Goal: Navigation & Orientation: Find specific page/section

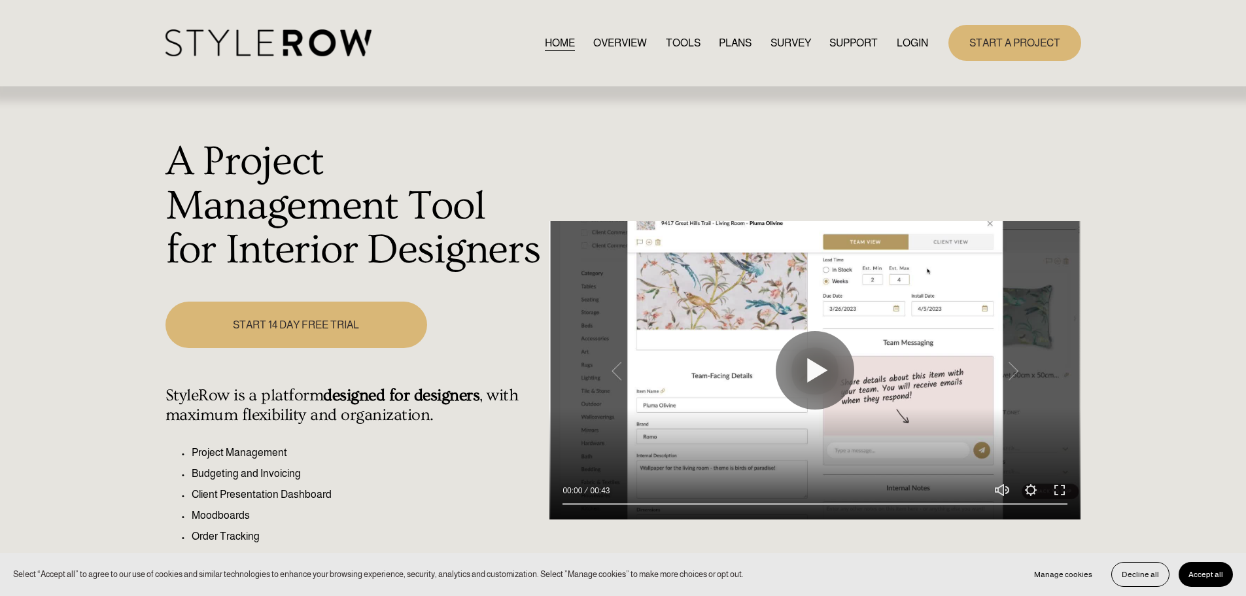
drag, startPoint x: 599, startPoint y: 575, endPoint x: 745, endPoint y: 493, distance: 167.7
click at [745, 493] on div at bounding box center [814, 500] width 531 height 38
click at [908, 41] on link "LOGIN" at bounding box center [911, 43] width 31 height 18
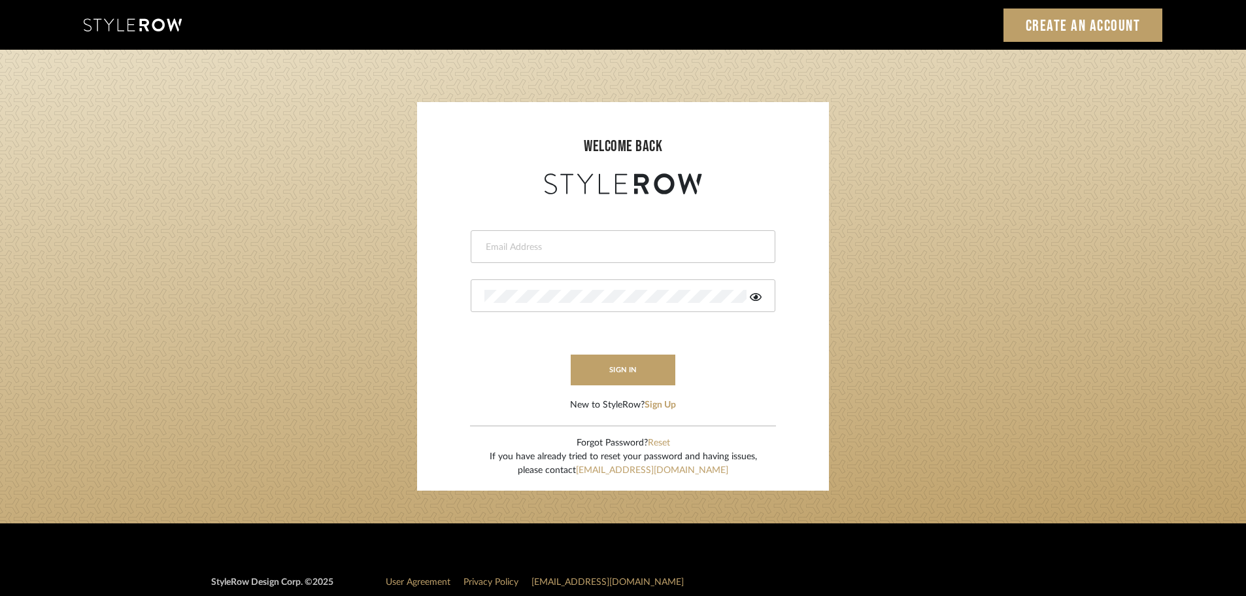
click at [637, 250] on input "email" at bounding box center [621, 247] width 274 height 13
click at [490, 250] on input "email" at bounding box center [621, 247] width 274 height 13
type input "[PERSON_NAME][EMAIL_ADDRESS][DOMAIN_NAME]"
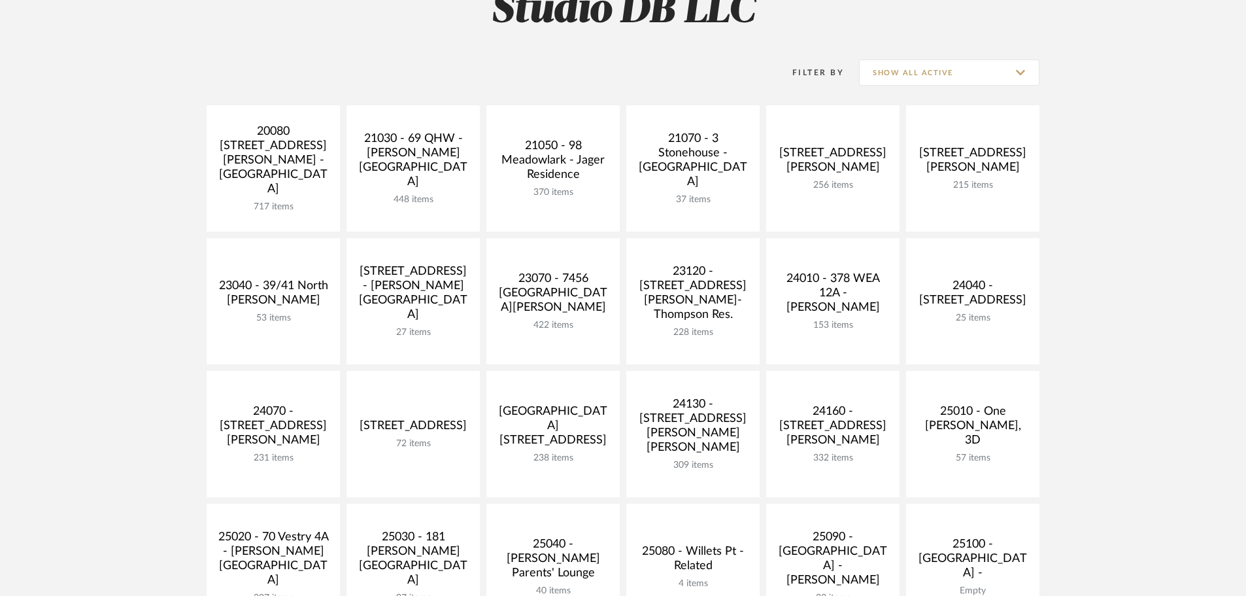
scroll to position [458, 0]
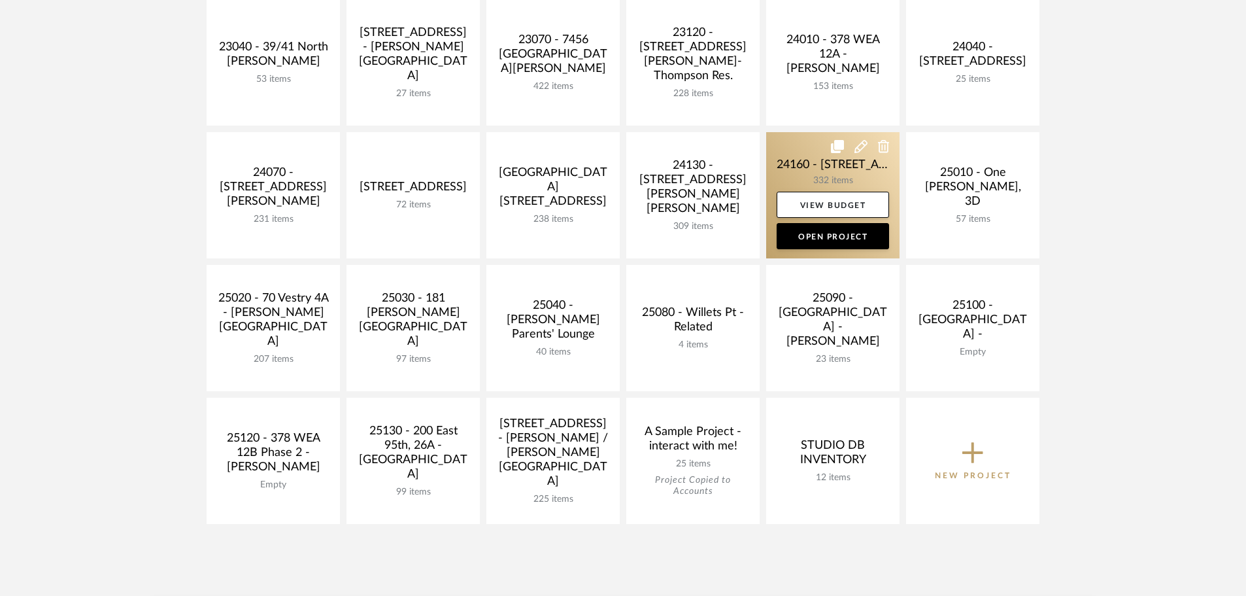
click at [815, 178] on link at bounding box center [832, 195] width 133 height 126
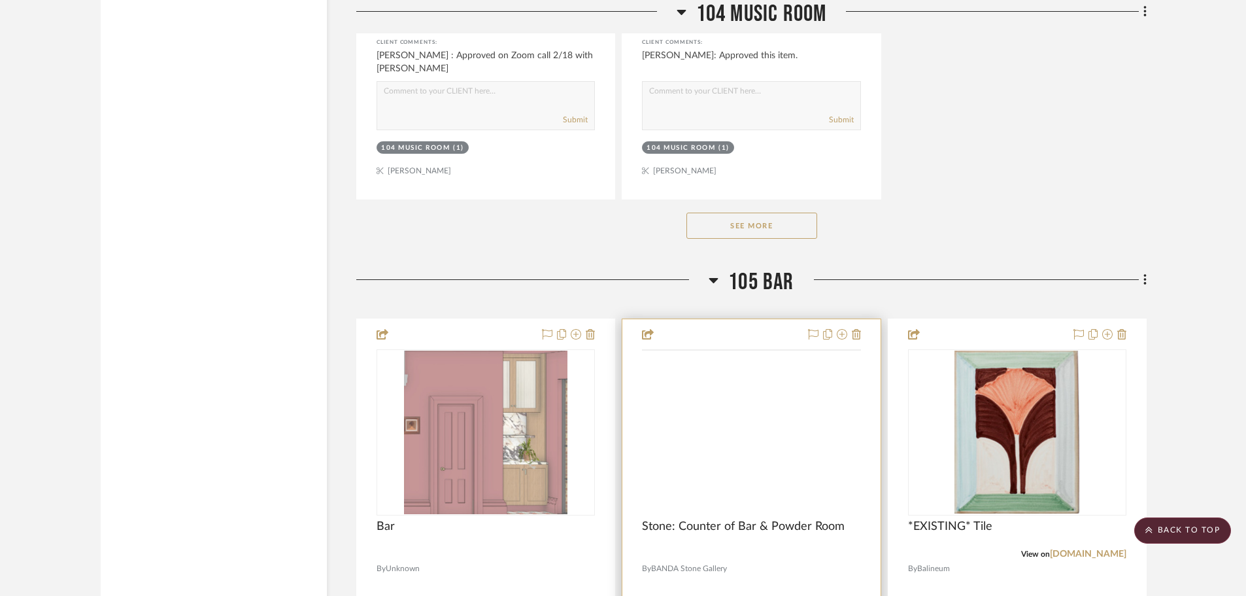
scroll to position [24257, 0]
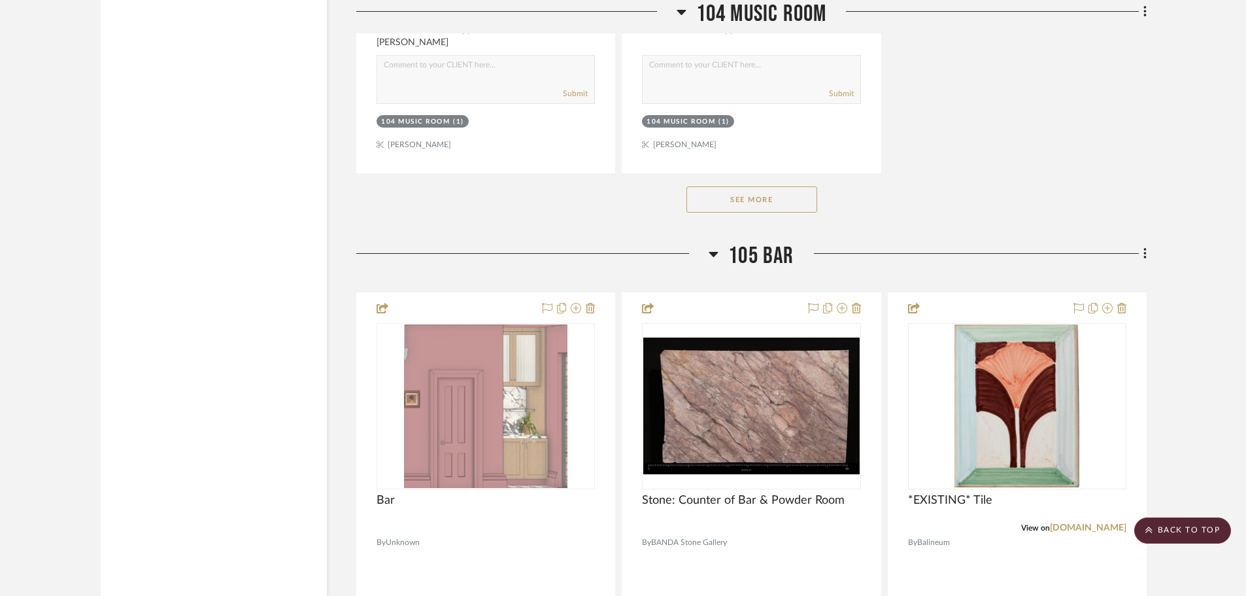
click at [746, 221] on div "See More" at bounding box center [751, 199] width 790 height 52
click at [748, 207] on button "See More" at bounding box center [752, 199] width 131 height 26
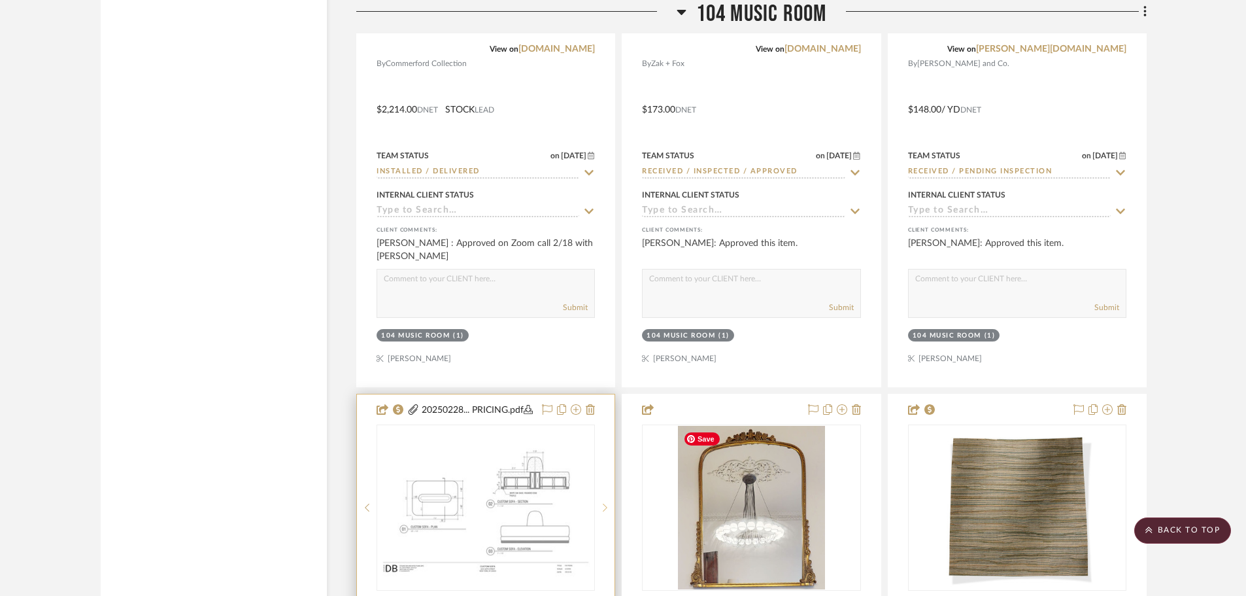
scroll to position [24126, 0]
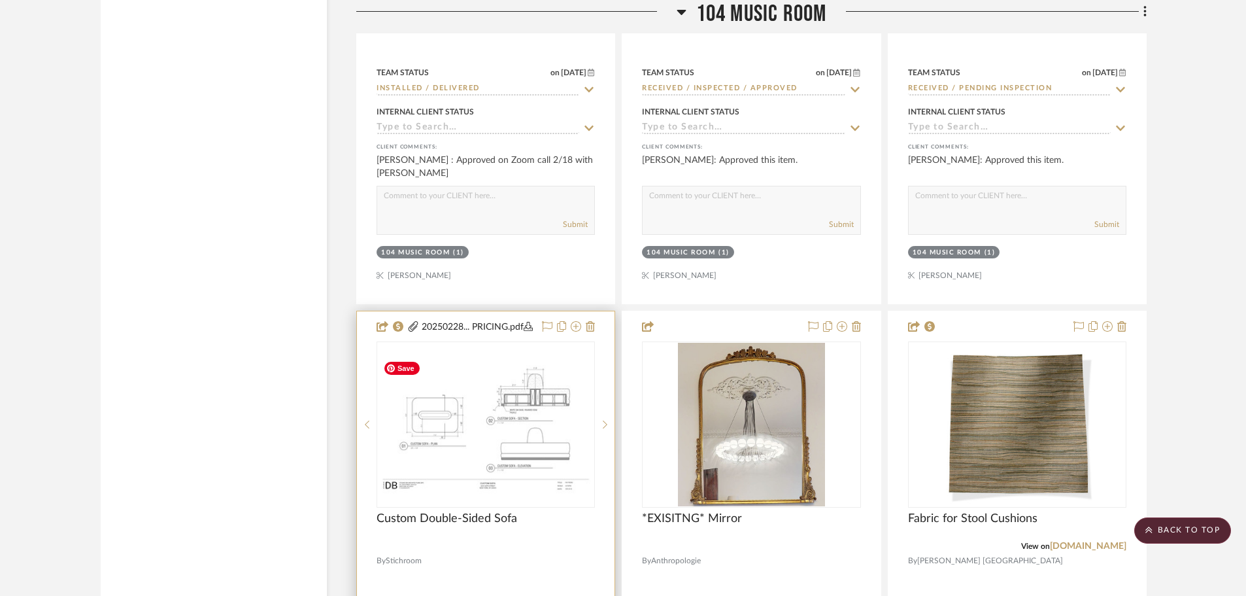
click at [0, 0] on img at bounding box center [0, 0] width 0 height 0
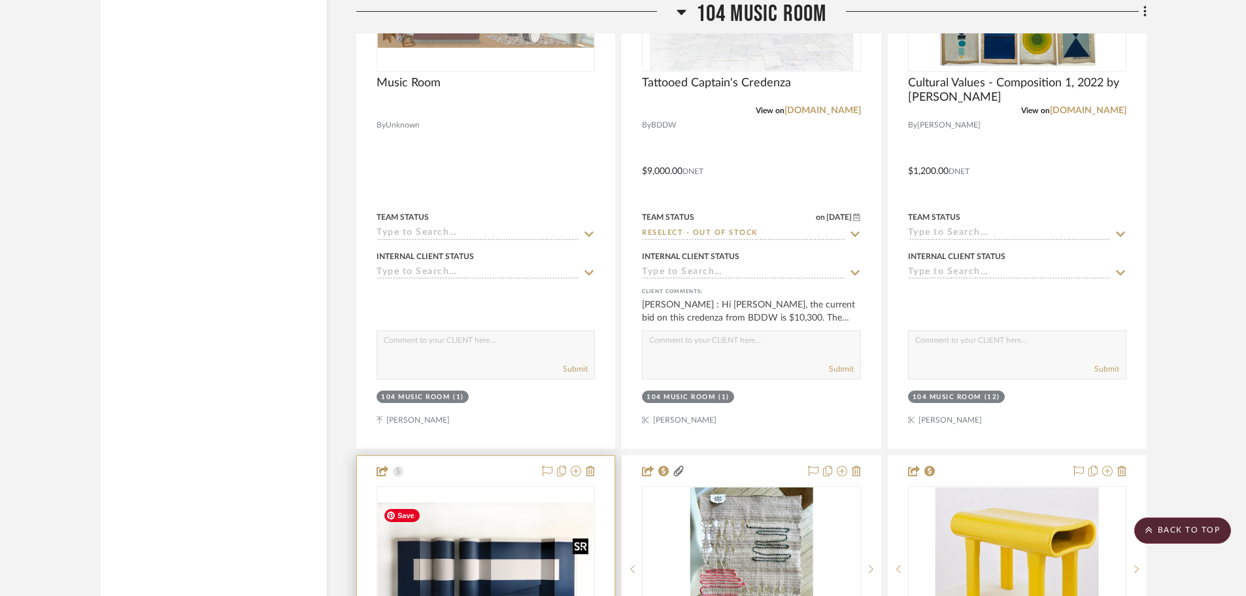
scroll to position [22491, 0]
